Goal: Task Accomplishment & Management: Manage account settings

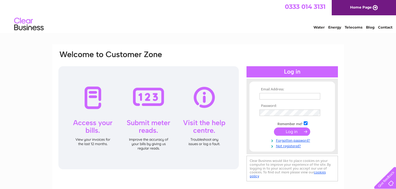
type input "johnwynne16@gmail.com"
click at [298, 131] on input "submit" at bounding box center [292, 132] width 36 height 8
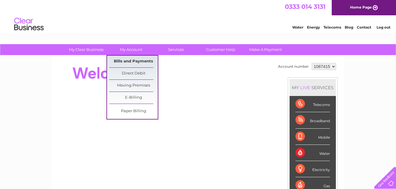
click at [128, 60] on link "Bills and Payments" at bounding box center [133, 62] width 49 height 12
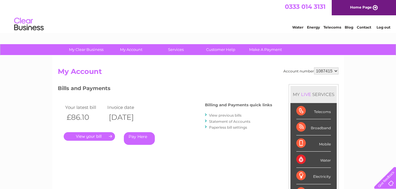
click at [93, 136] on link "." at bounding box center [89, 136] width 51 height 9
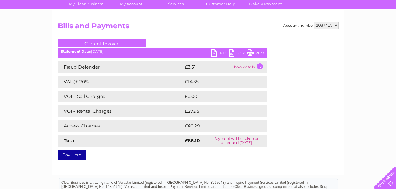
scroll to position [59, 0]
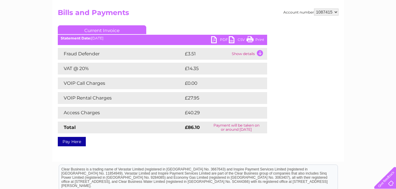
click at [252, 39] on link "Print" at bounding box center [256, 40] width 18 height 9
